Goal: Check status: Check status

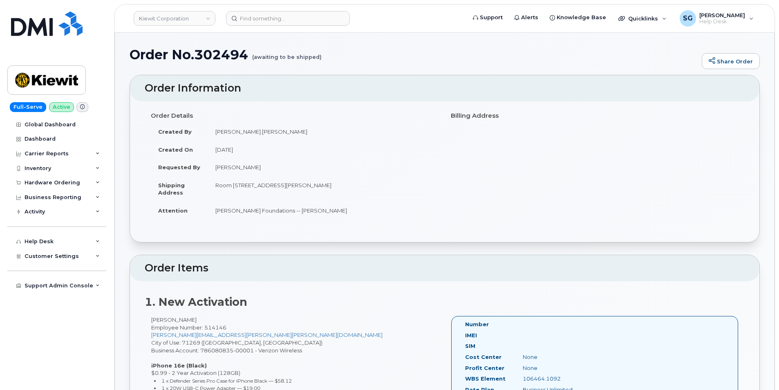
scroll to position [204, 0]
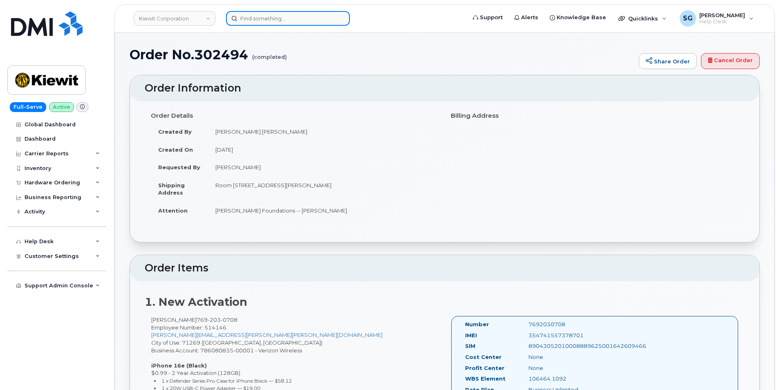
click at [303, 14] on input at bounding box center [288, 18] width 124 height 15
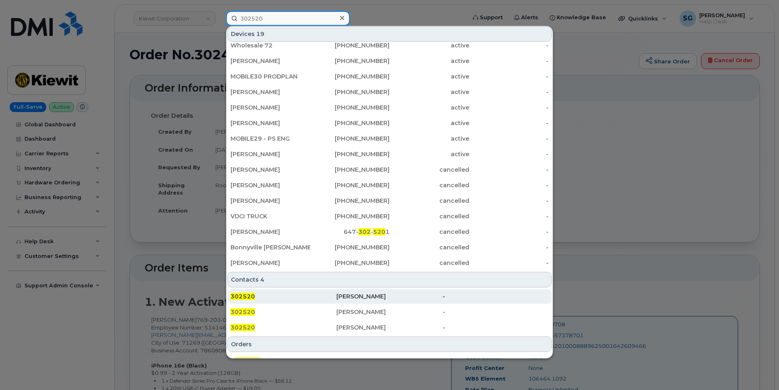
scroll to position [162, 0]
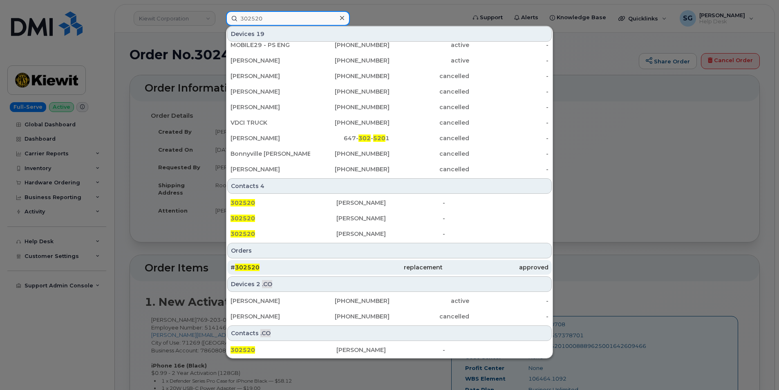
type input "302520"
click at [344, 268] on div "replacement" at bounding box center [389, 267] width 106 height 8
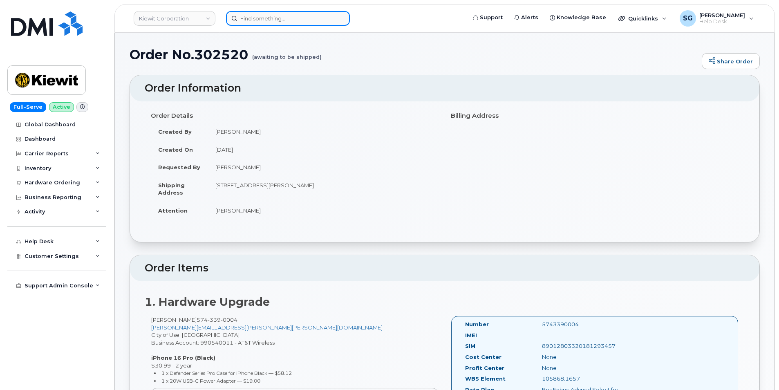
click at [258, 18] on input at bounding box center [288, 18] width 124 height 15
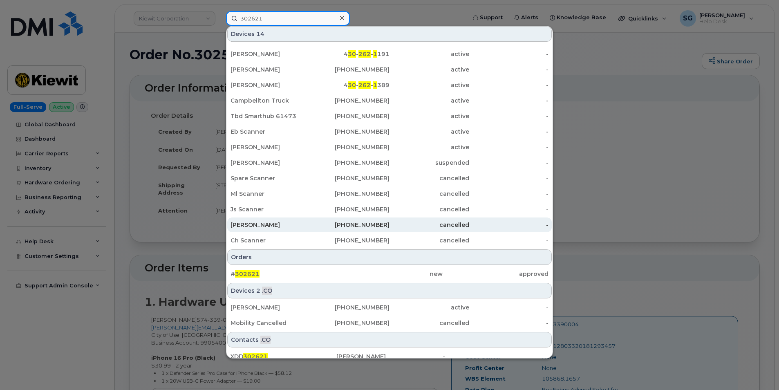
scroll to position [20, 0]
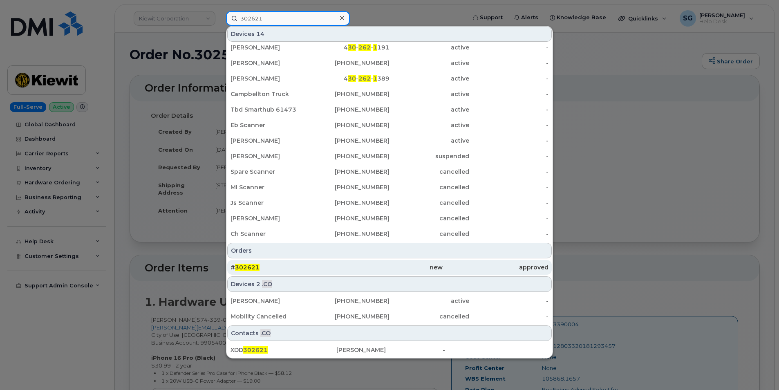
type input "302621"
click at [343, 263] on div "new" at bounding box center [389, 267] width 106 height 15
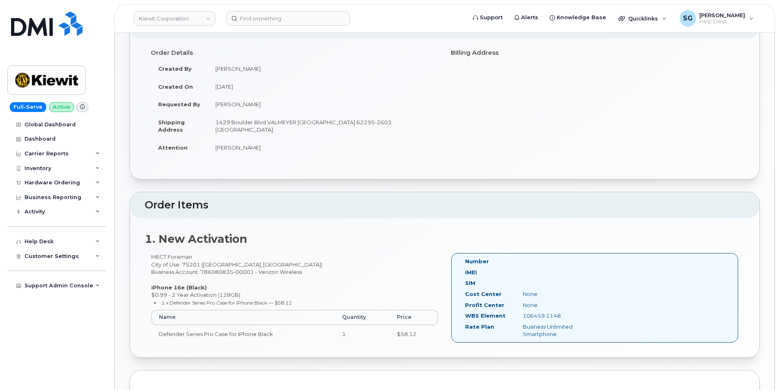
scroll to position [163, 0]
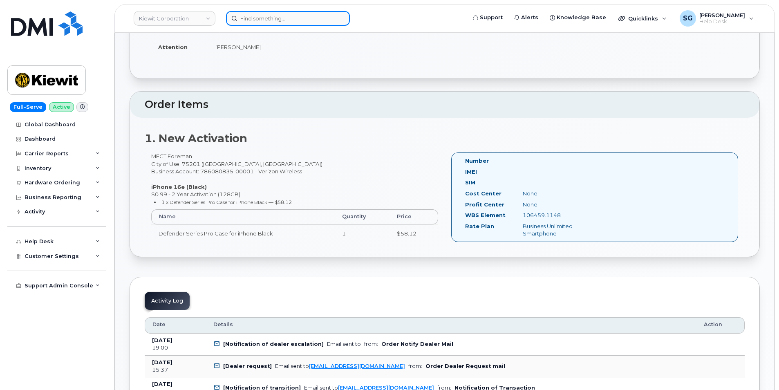
click at [246, 15] on input at bounding box center [288, 18] width 124 height 15
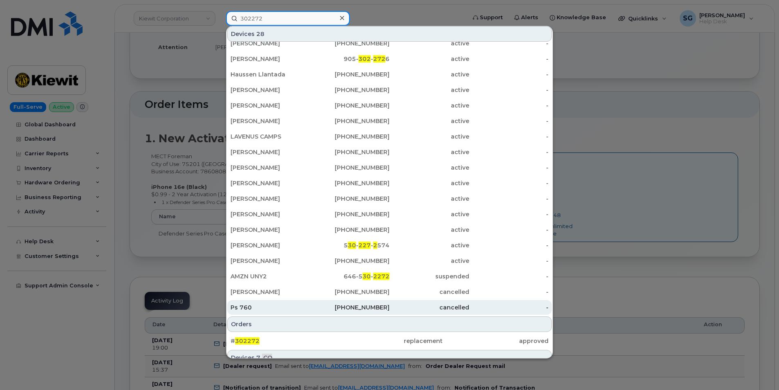
scroll to position [95, 0]
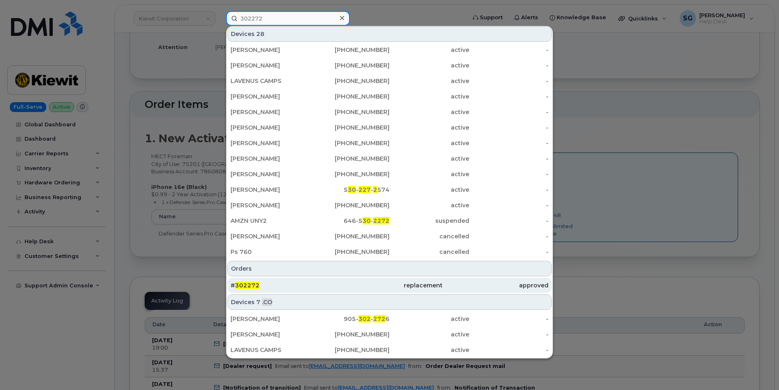
type input "302272"
click at [293, 283] on div "# 302272" at bounding box center [284, 285] width 106 height 8
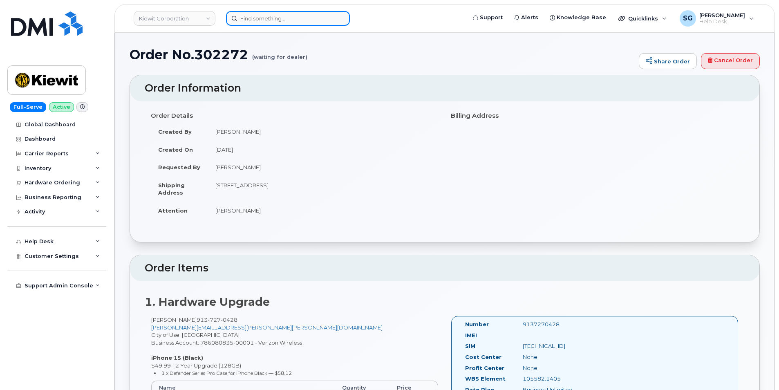
click at [245, 16] on input at bounding box center [288, 18] width 124 height 15
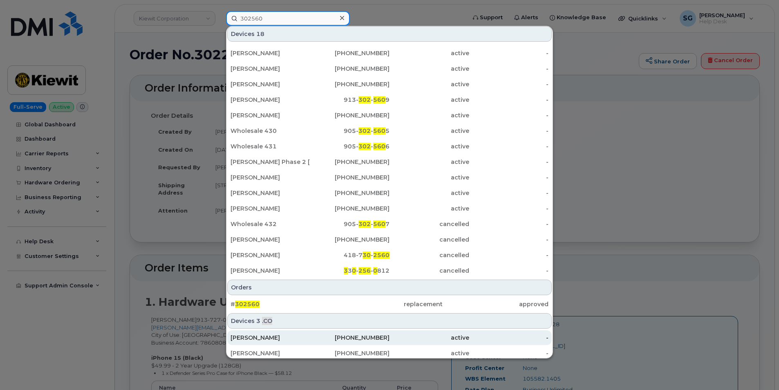
scroll to position [97, 0]
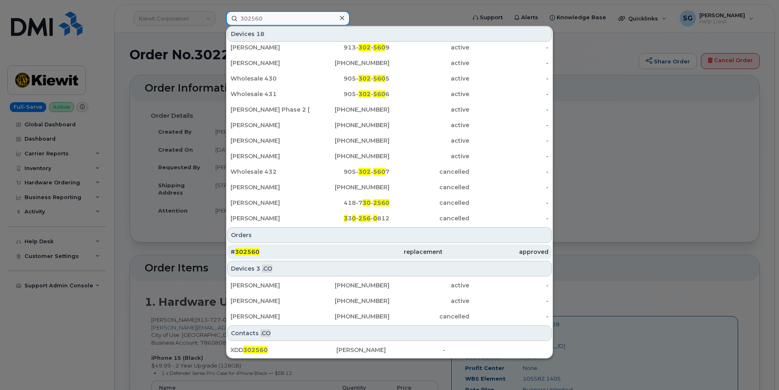
type input "302560"
click at [280, 252] on div "# 302560" at bounding box center [284, 252] width 106 height 8
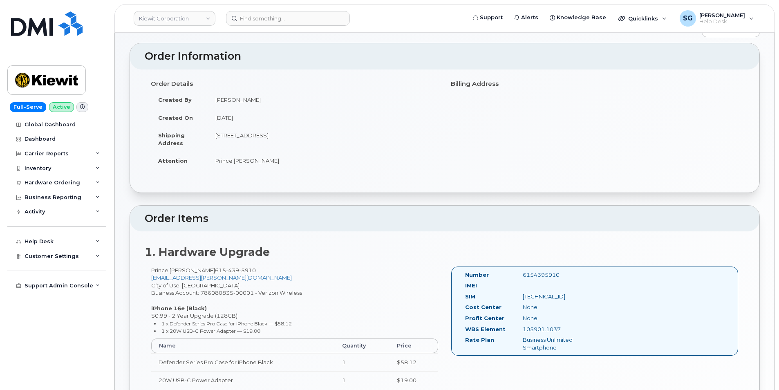
scroll to position [82, 0]
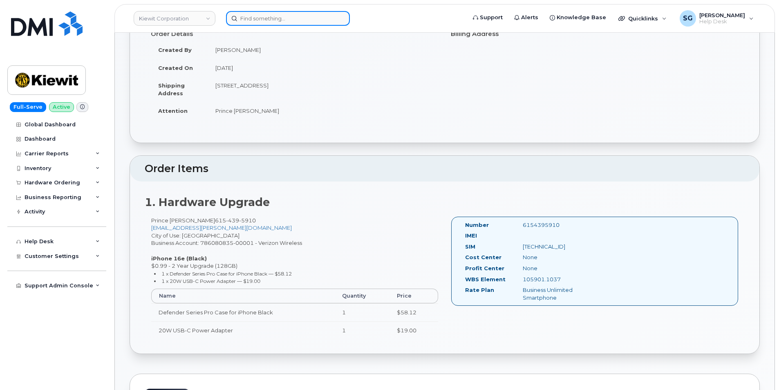
click at [247, 15] on input at bounding box center [288, 18] width 124 height 15
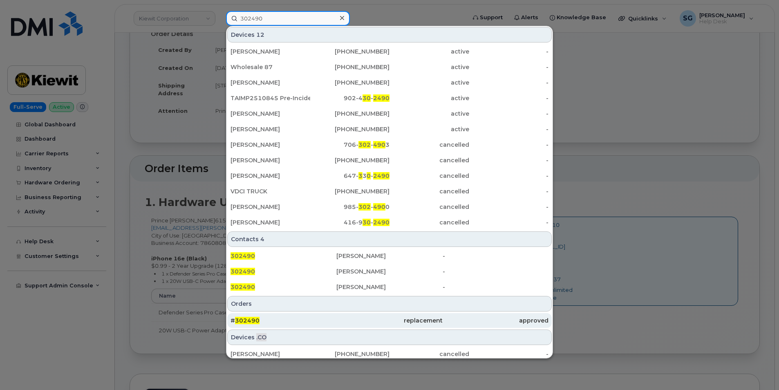
type input "302490"
click at [362, 319] on div "replacement" at bounding box center [389, 320] width 106 height 8
